Goal: Information Seeking & Learning: Learn about a topic

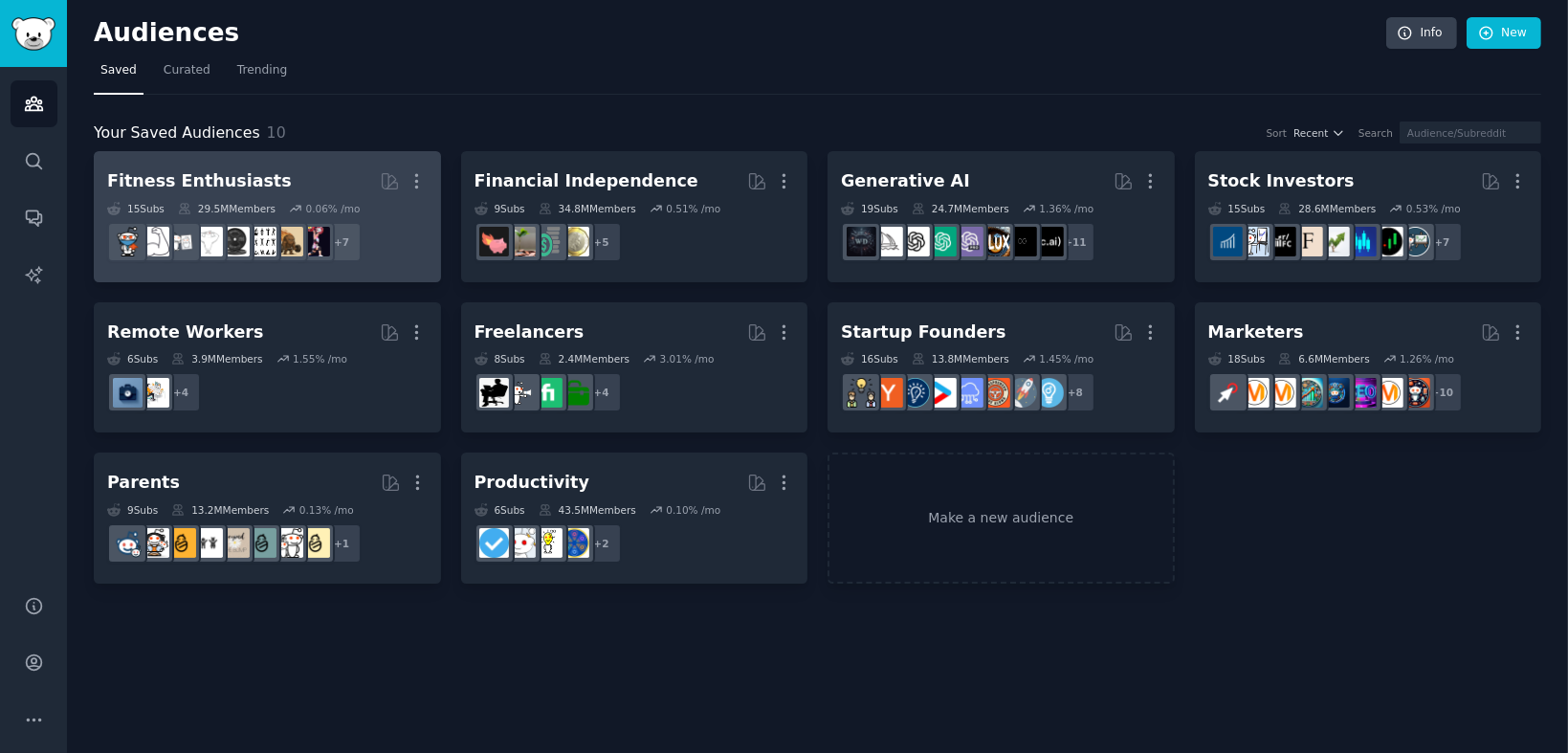
click at [189, 182] on div "Fitness Enthusiasts" at bounding box center [199, 181] width 184 height 24
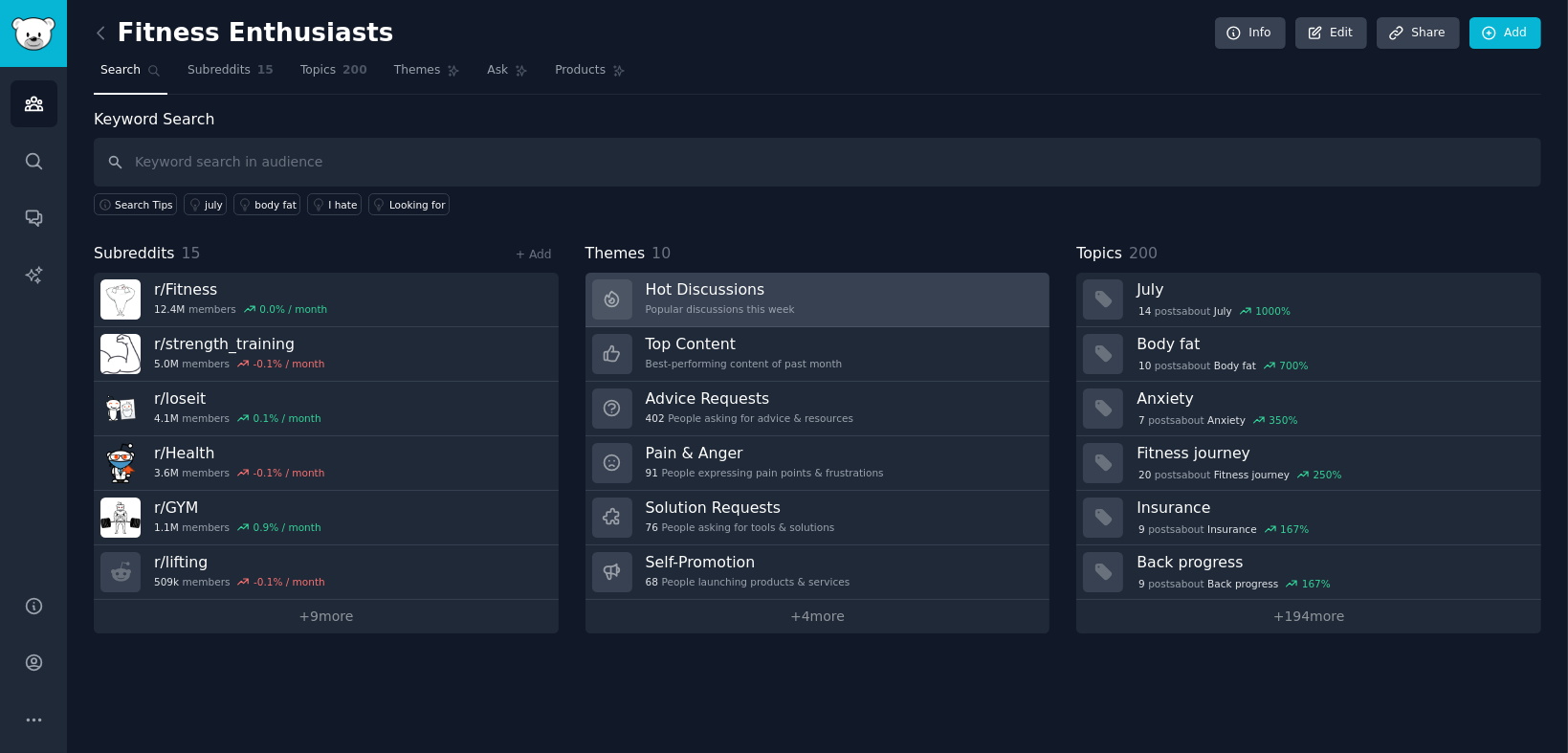
click at [704, 288] on h3 "Hot Discussions" at bounding box center [720, 289] width 149 height 20
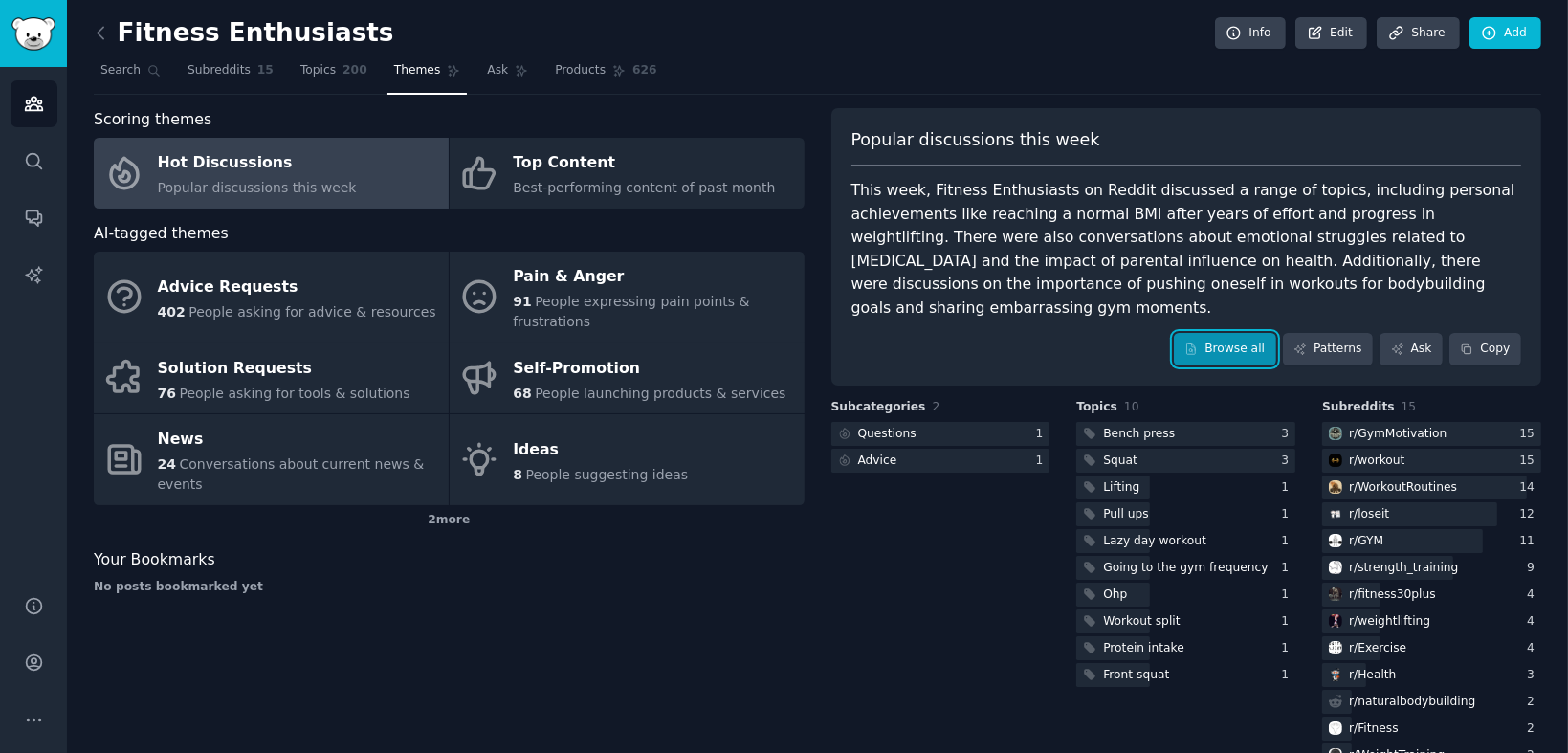
click at [1244, 333] on link "Browse all" at bounding box center [1225, 348] width 102 height 32
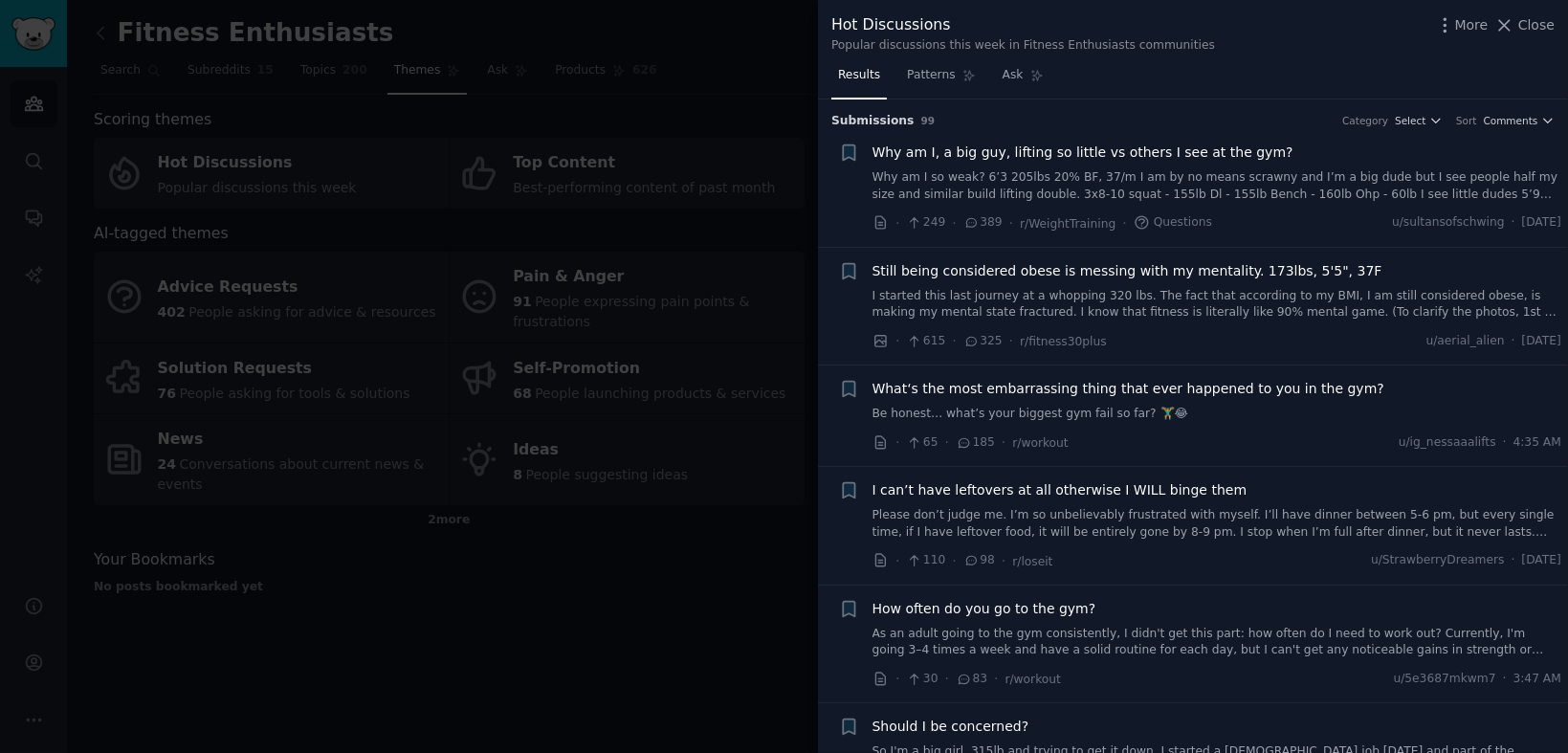
scroll to position [350, 0]
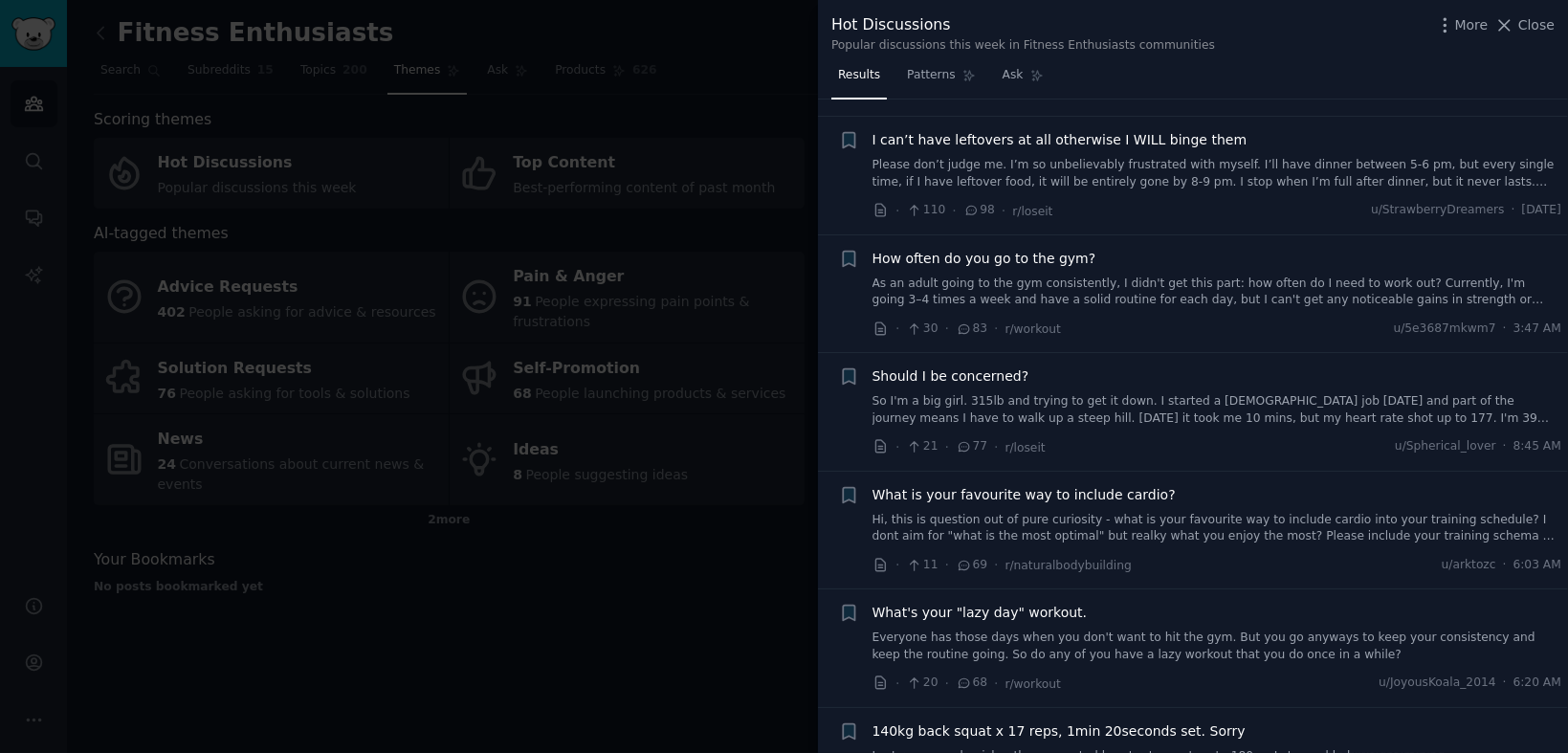
click at [1087, 492] on span "What is your favourite way to include cardio?" at bounding box center [1024, 495] width 303 height 20
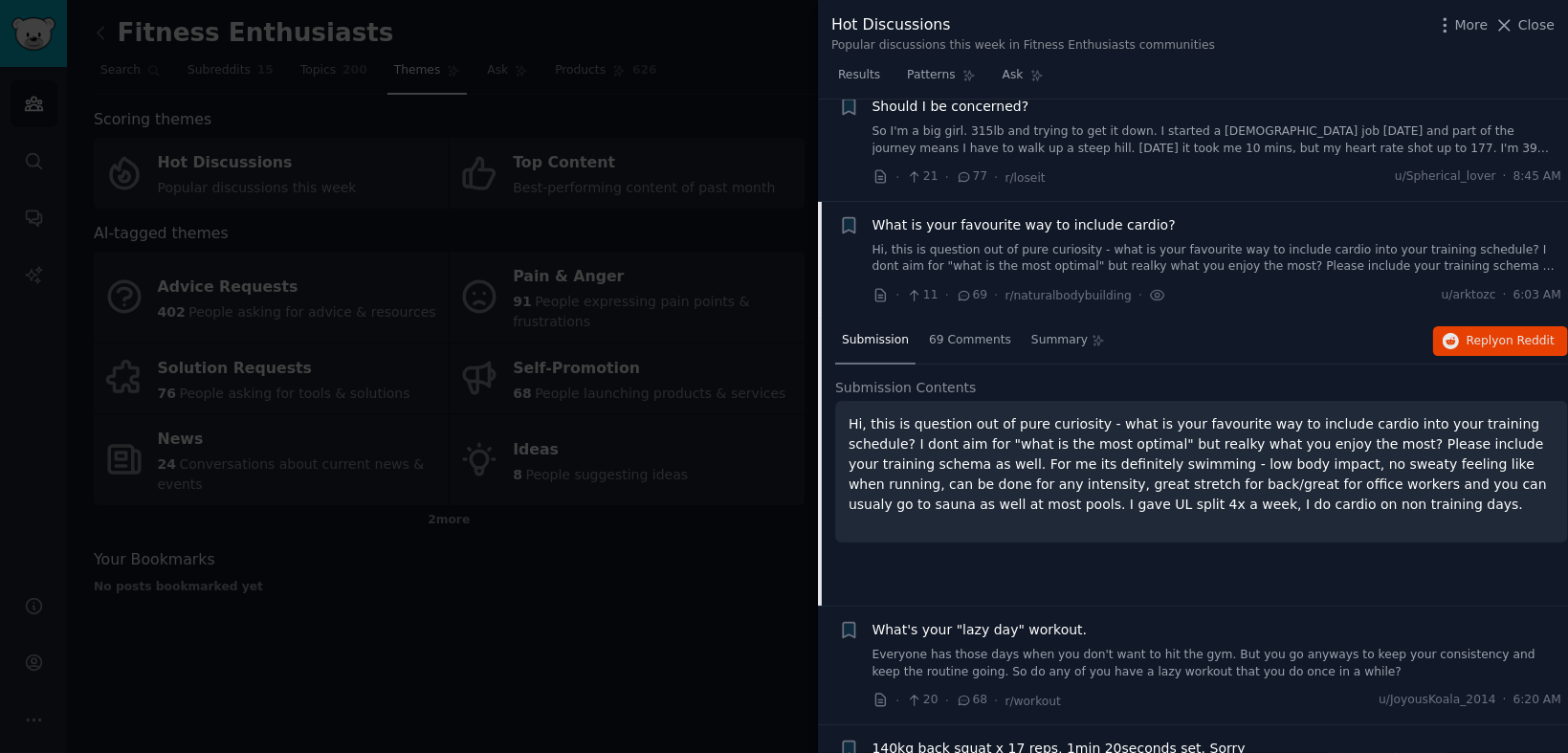
scroll to position [720, 0]
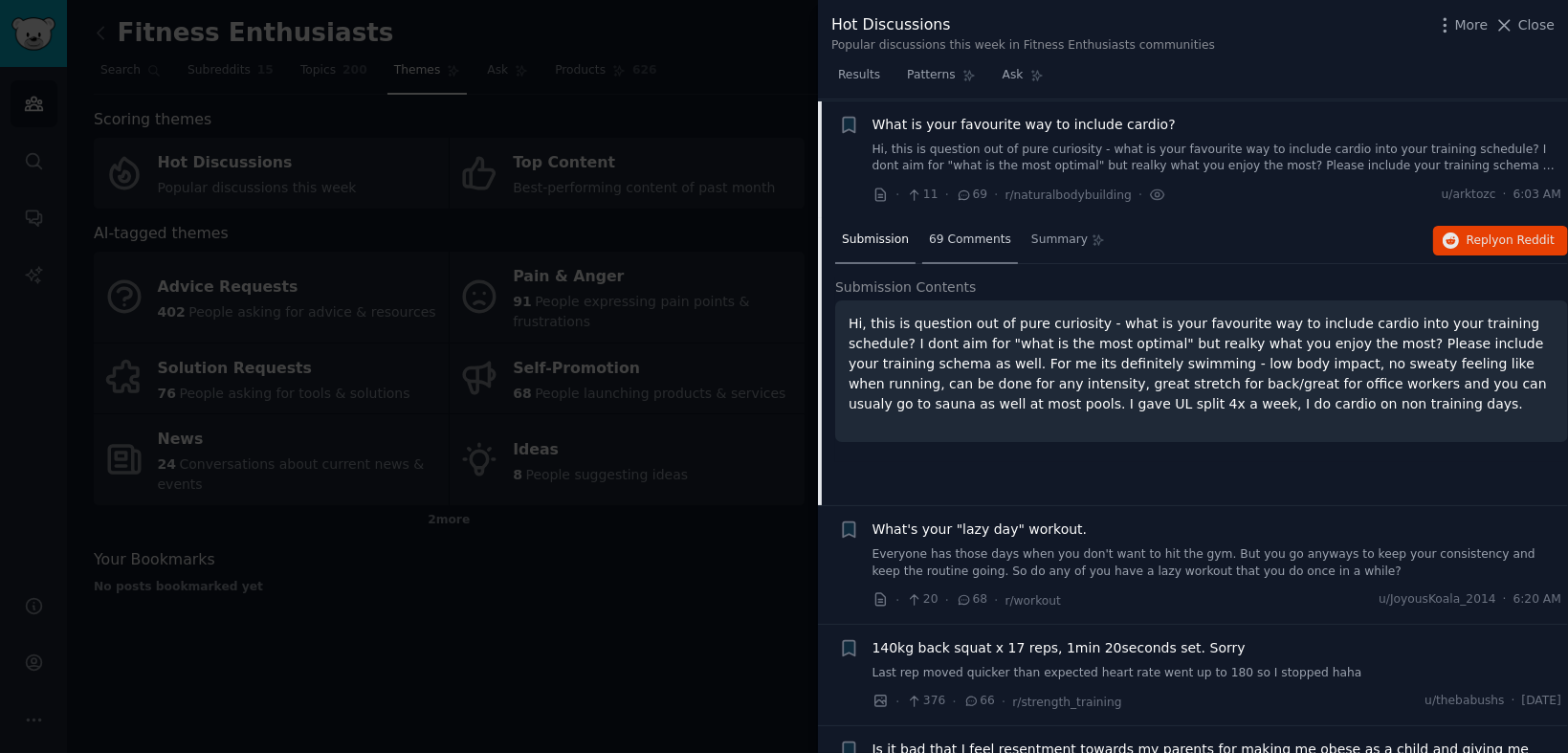
click at [954, 236] on span "69 Comments" at bounding box center [970, 240] width 82 height 18
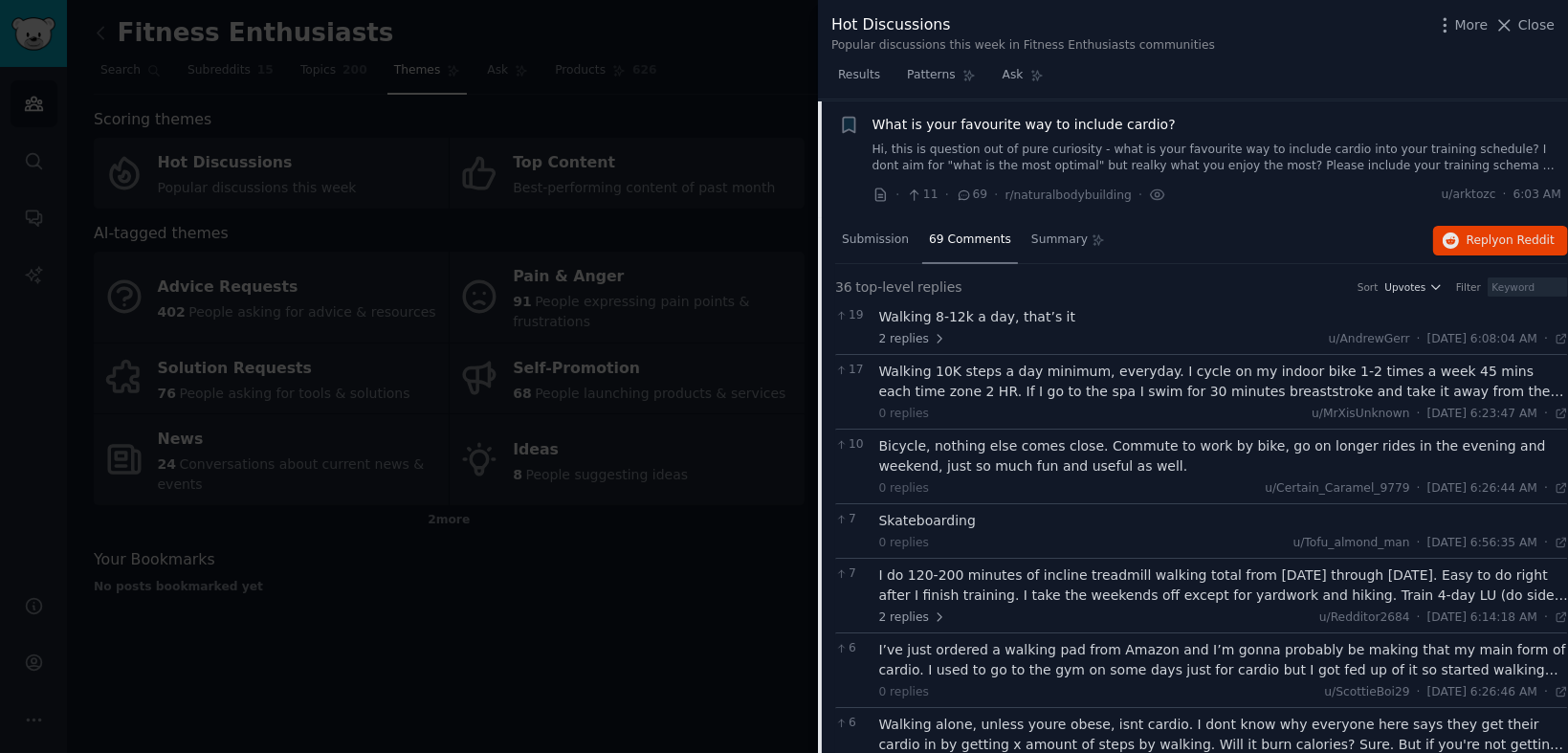
click at [980, 124] on span "What is your favourite way to include cardio?" at bounding box center [1024, 125] width 303 height 20
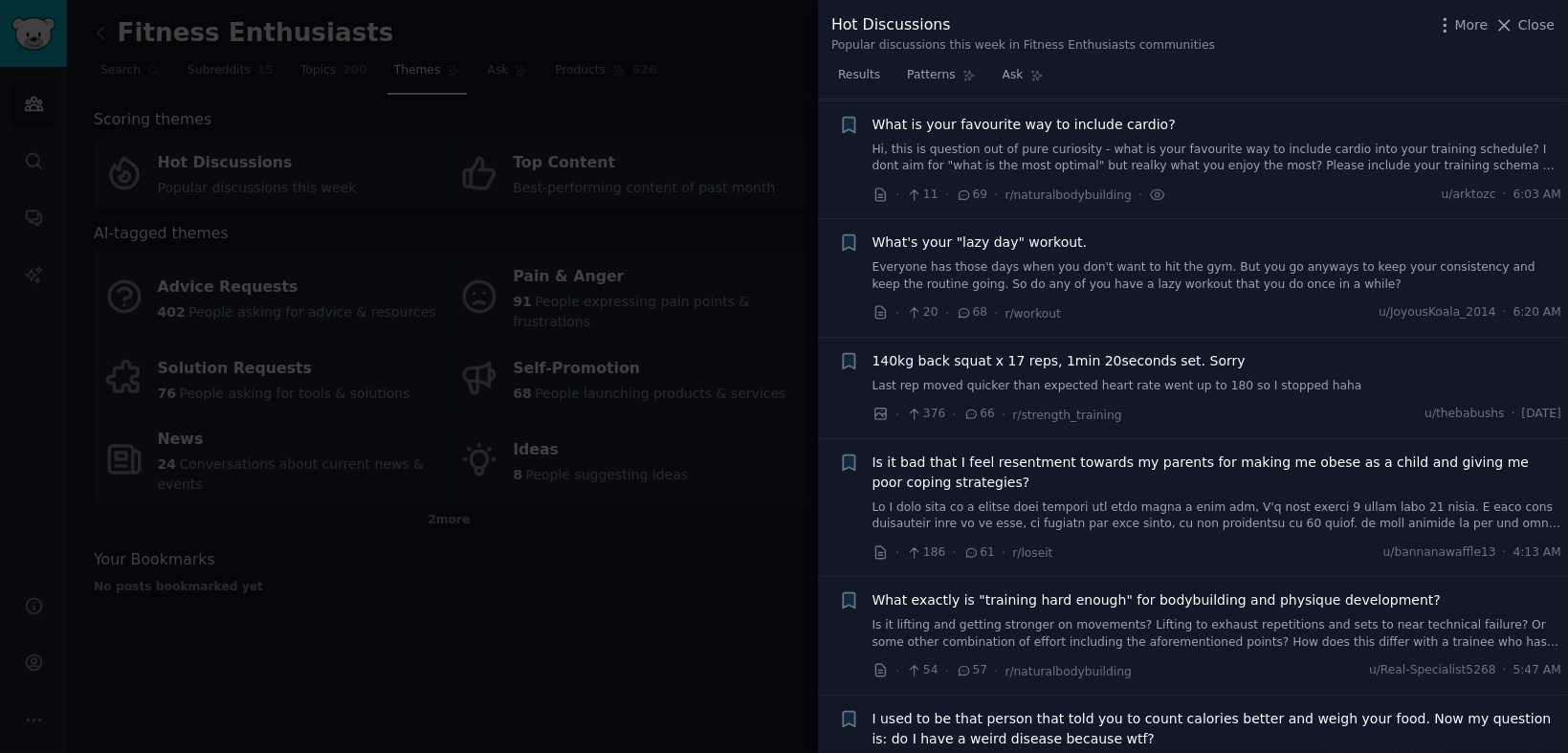
click at [983, 236] on span "What's your "lazy day" workout." at bounding box center [980, 242] width 216 height 20
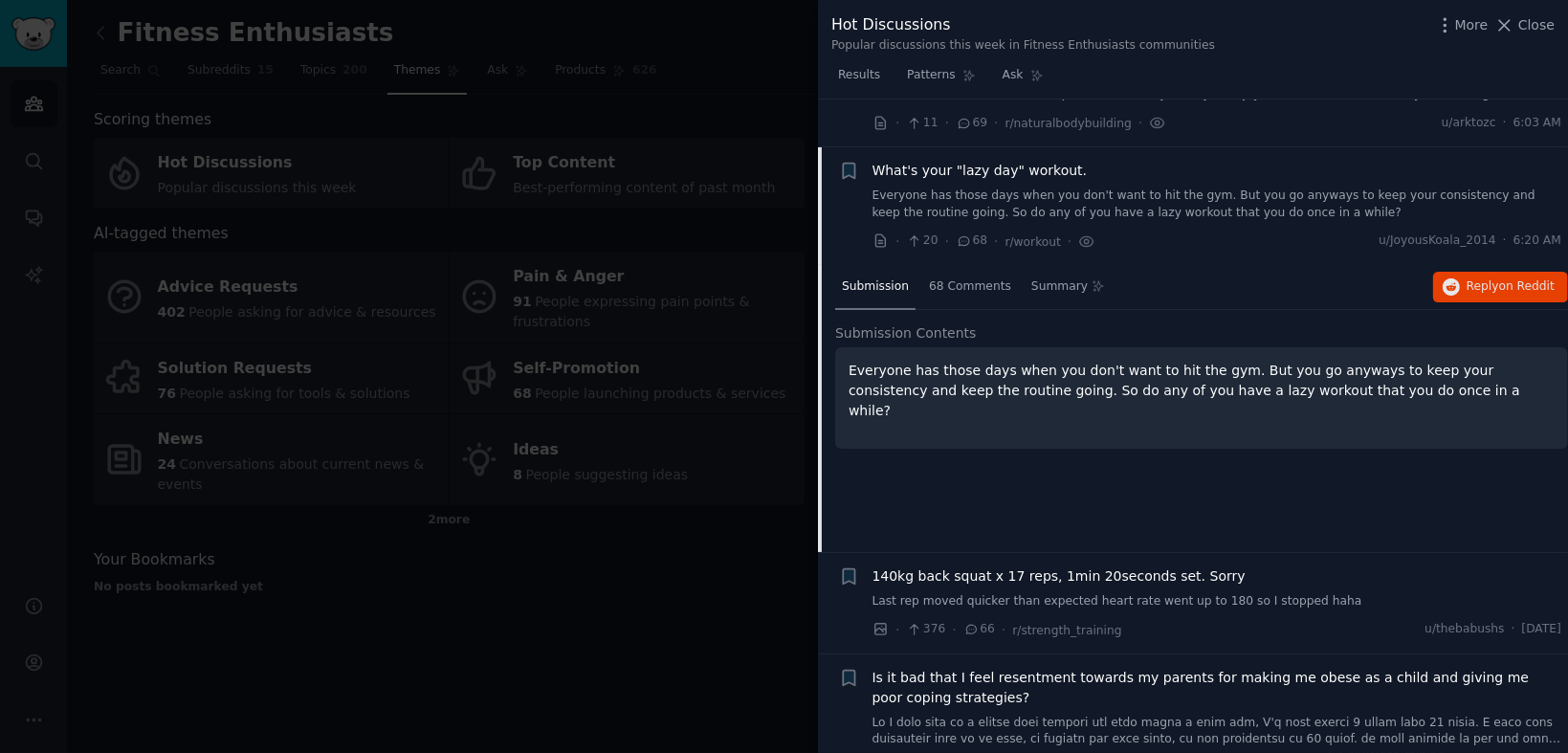
scroll to position [838, 0]
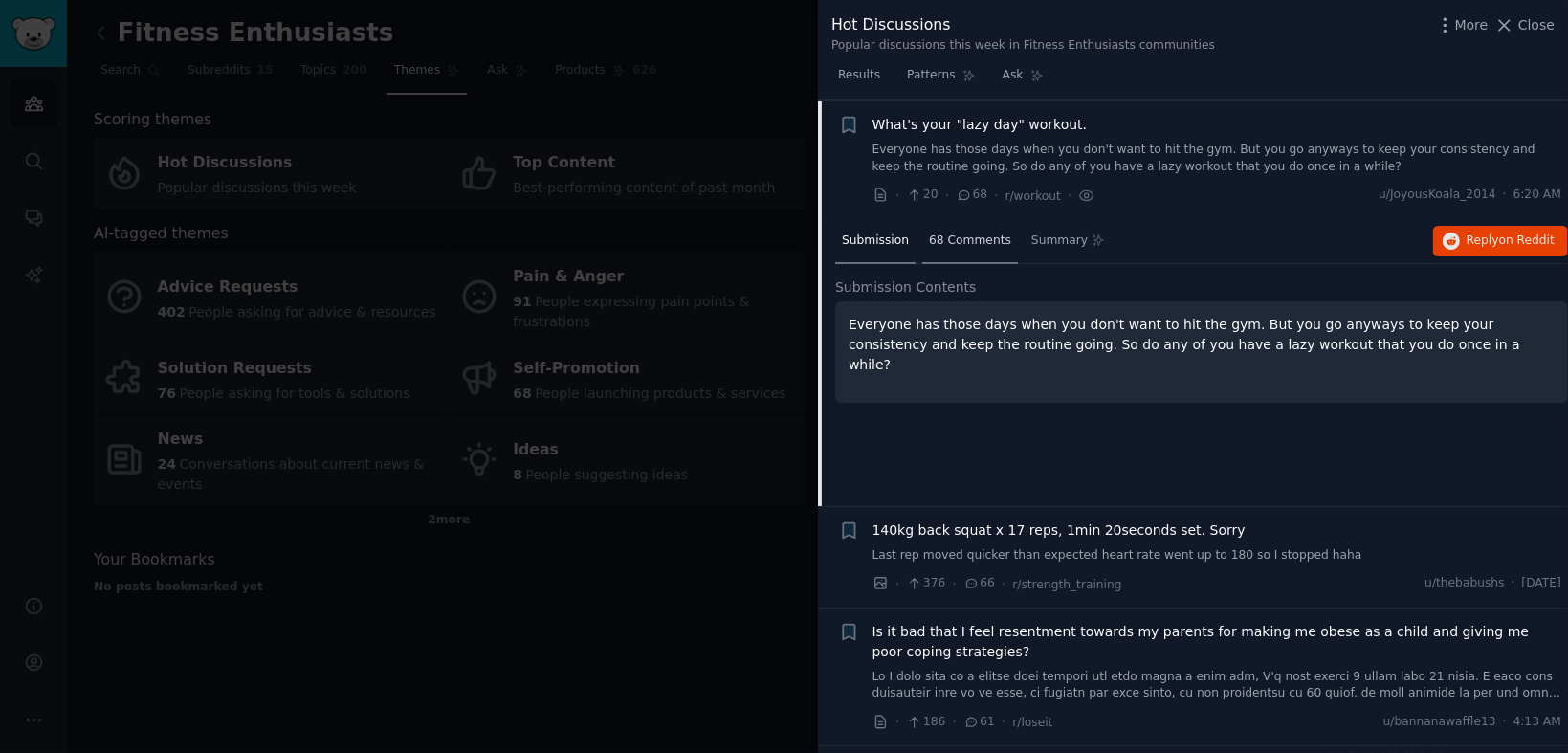
click at [957, 245] on span "68 Comments" at bounding box center [970, 241] width 82 height 18
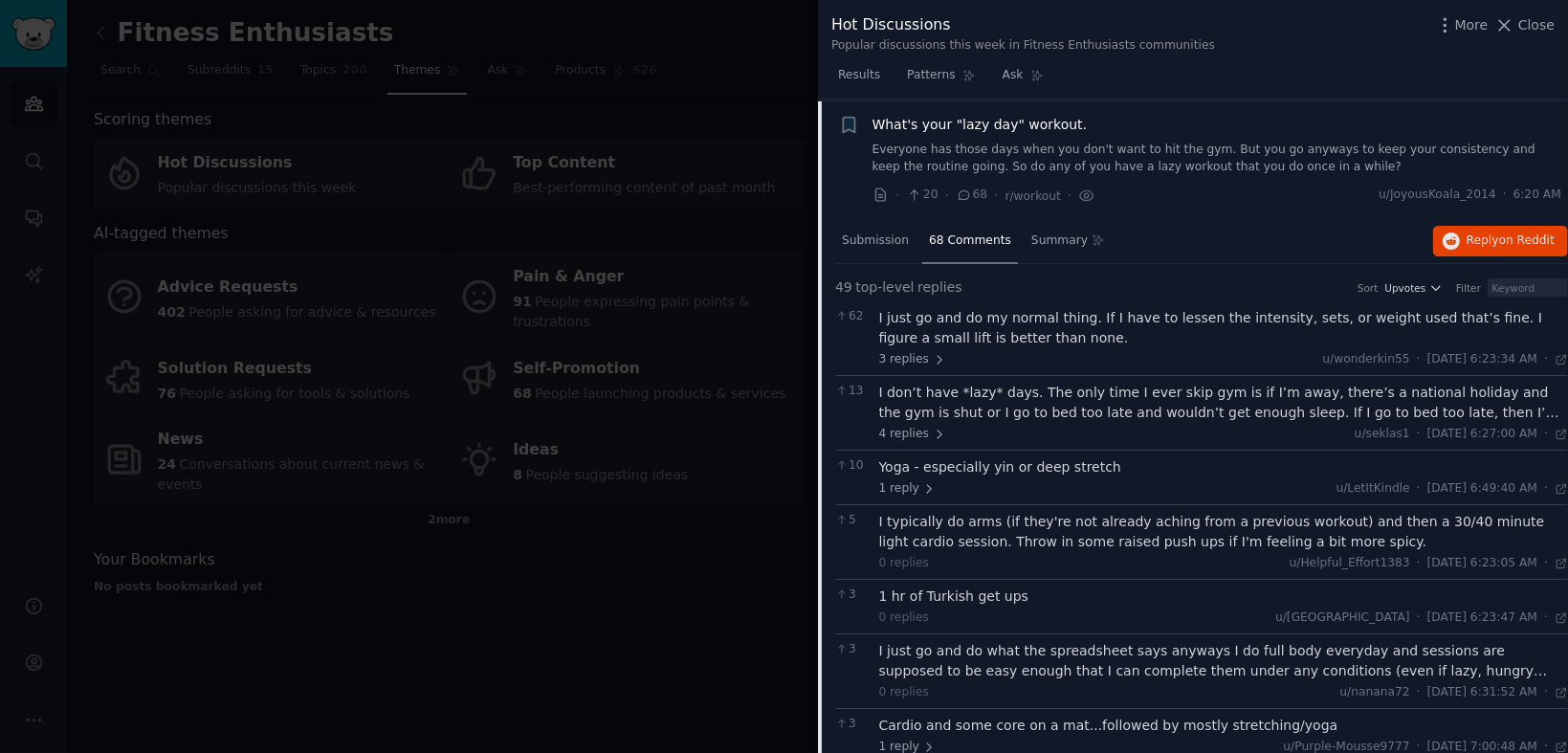
click at [987, 120] on span "What's your "lazy day" workout." at bounding box center [980, 125] width 216 height 20
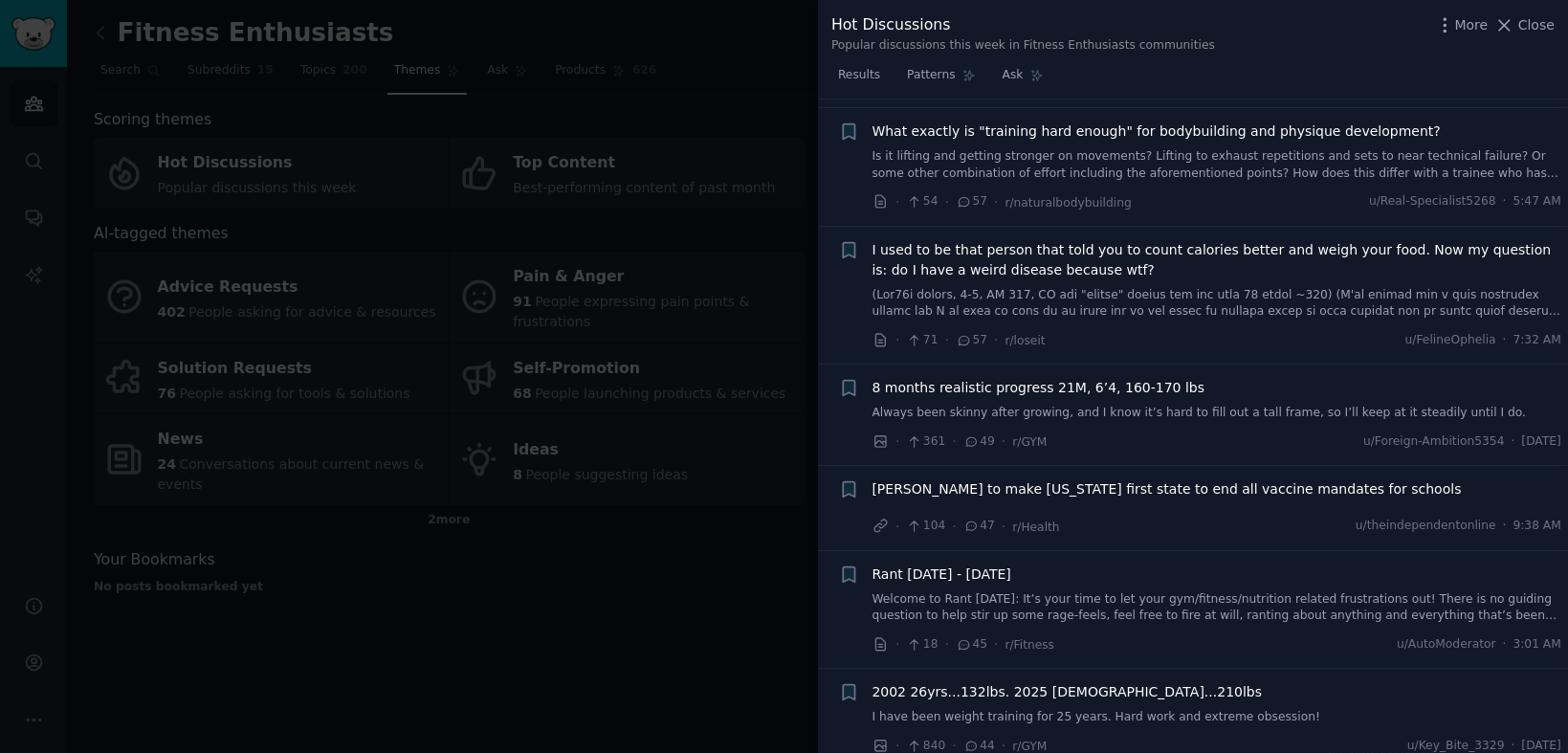
scroll to position [1540, 0]
